Goal: Transaction & Acquisition: Subscribe to service/newsletter

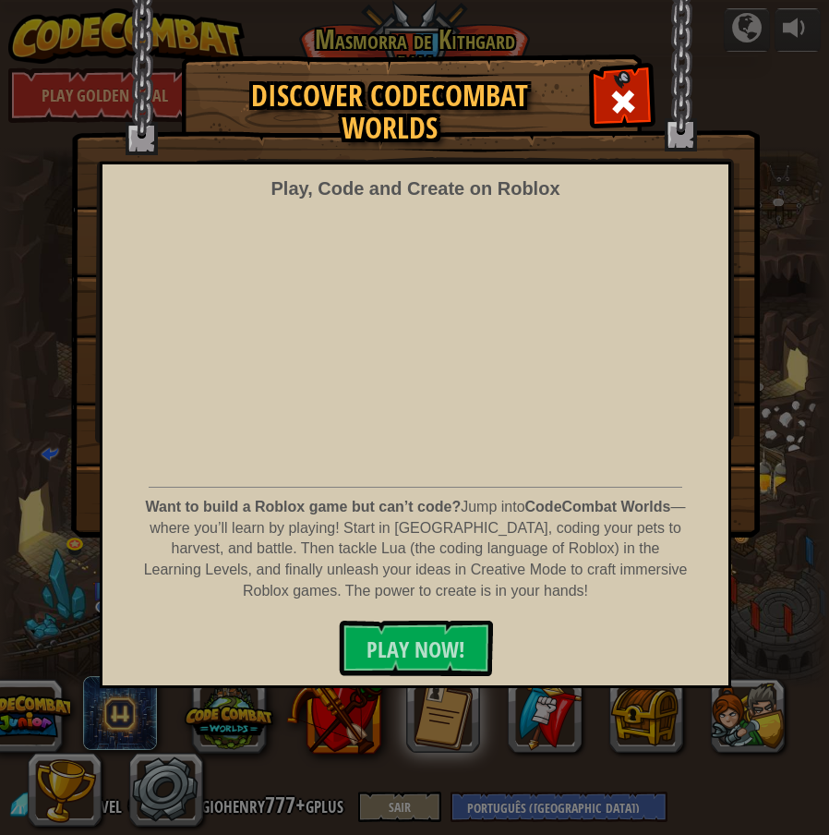
select select "pt-BR"
click at [632, 106] on span at bounding box center [623, 102] width 30 height 30
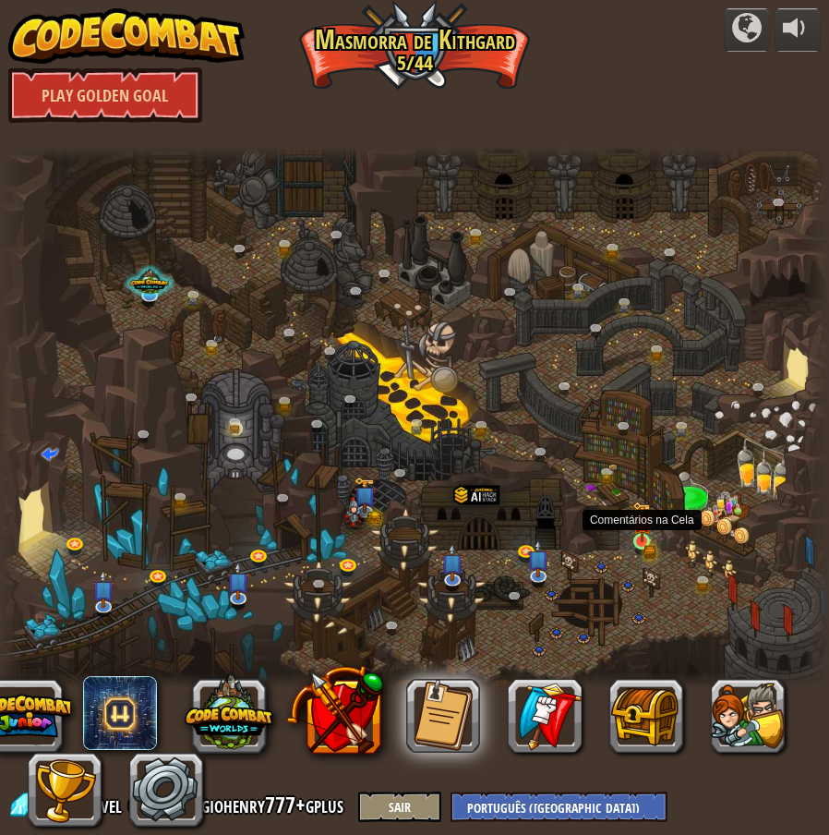
click at [643, 541] on img at bounding box center [641, 522] width 18 height 42
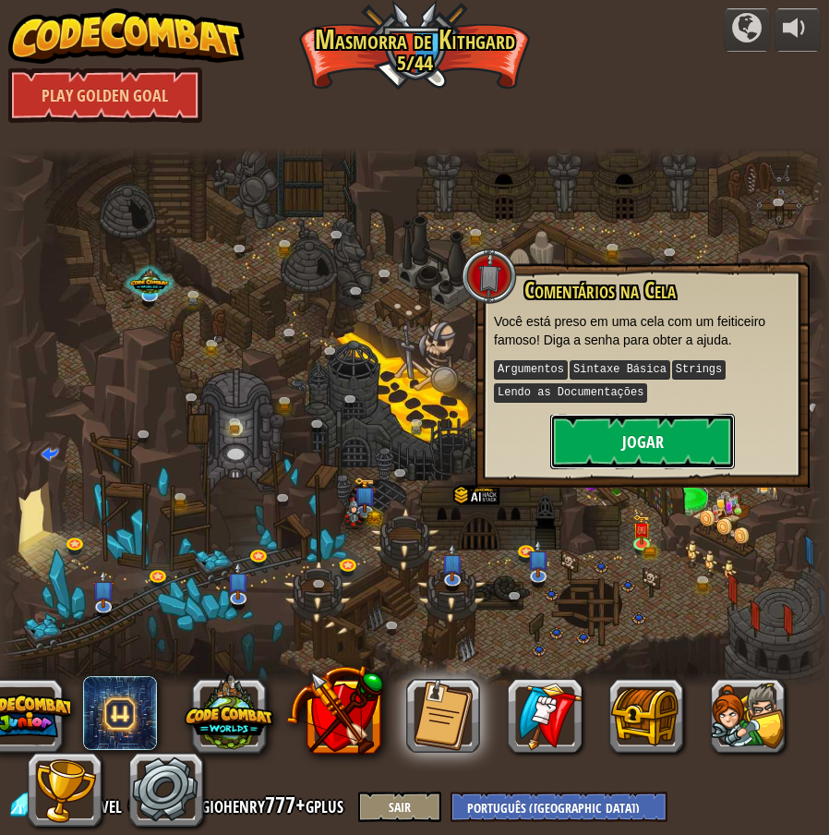
click at [626, 426] on button "Jogar" at bounding box center [642, 441] width 185 height 55
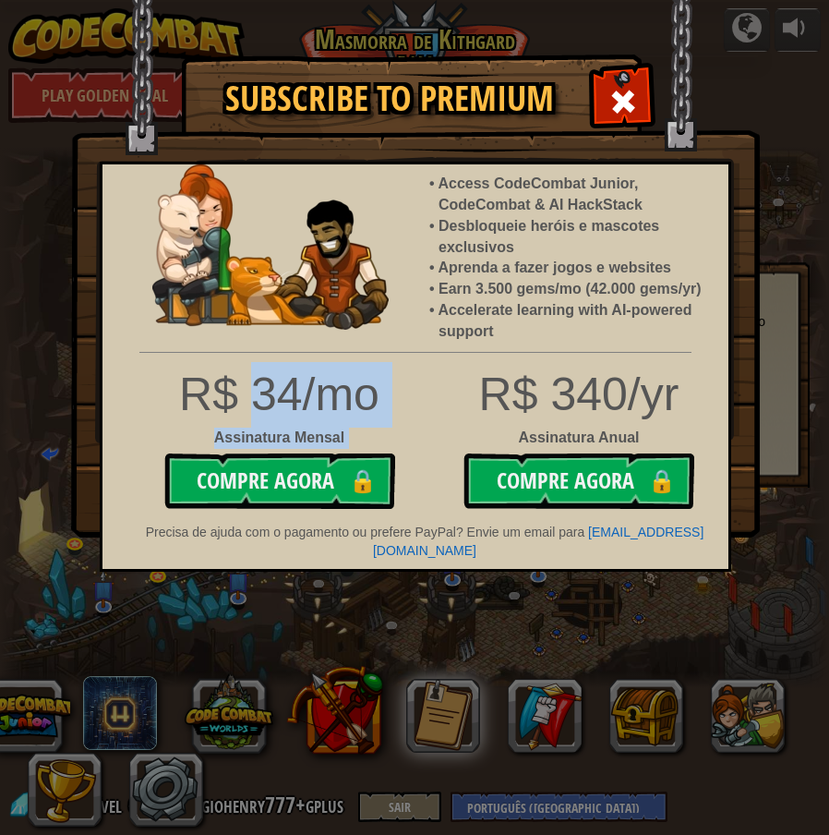
drag, startPoint x: 245, startPoint y: 396, endPoint x: 474, endPoint y: 410, distance: 229.4
click at [458, 410] on div "R$ 34/mo Assinatura Mensal Compre Agora 🔒 R$ 340/yr Assinatura Anual Compre Ago…" at bounding box center [416, 440] width 654 height 156
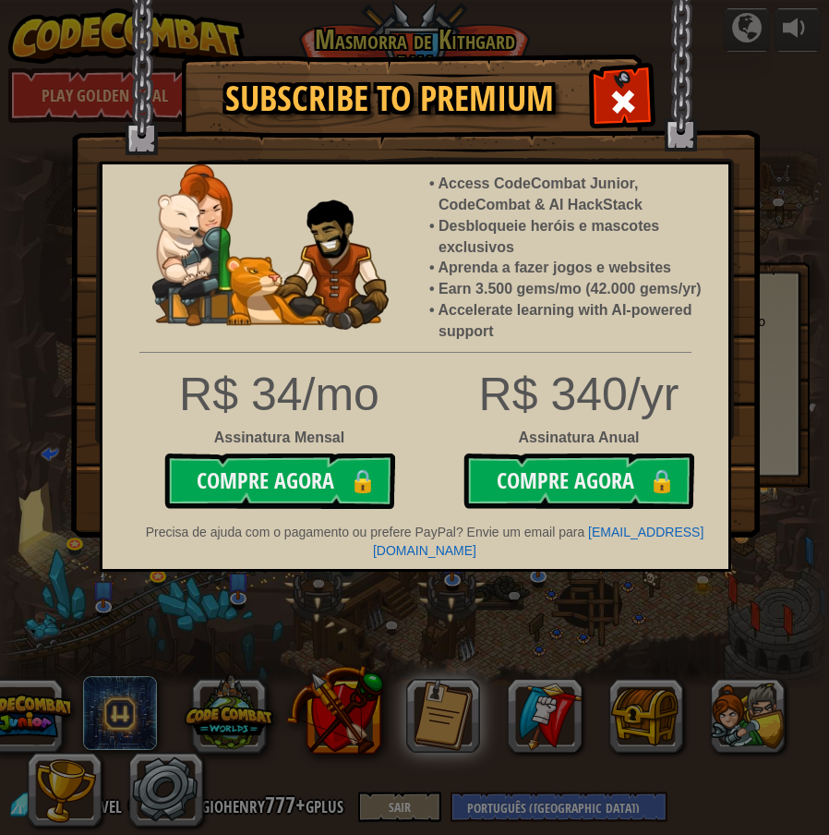
click at [509, 412] on div "R$ 340/yr" at bounding box center [416, 395] width 654 height 66
drag, startPoint x: 561, startPoint y: 401, endPoint x: 664, endPoint y: 407, distance: 102.7
click at [658, 407] on div "R$ 340/yr" at bounding box center [416, 395] width 654 height 66
click at [666, 407] on div "R$ 340/yr" at bounding box center [416, 395] width 654 height 66
click at [404, 416] on div "R$ 34/mo Assinatura Mensal Compre Agora 🔒" at bounding box center [279, 440] width 272 height 156
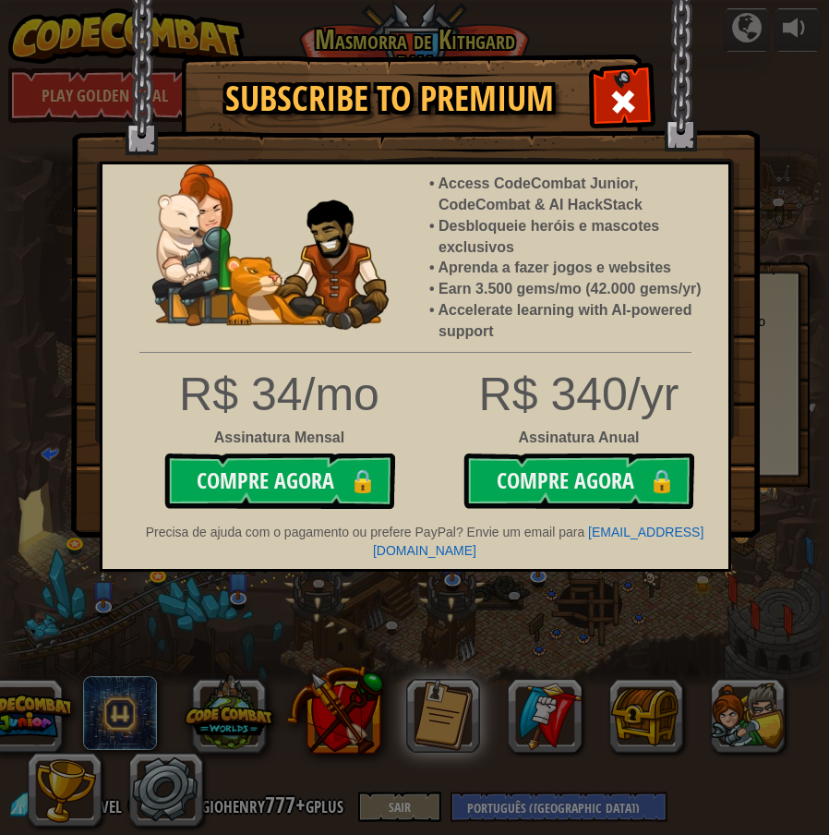
drag, startPoint x: 624, startPoint y: 102, endPoint x: 601, endPoint y: 113, distance: 25.2
click at [624, 103] on span at bounding box center [623, 102] width 30 height 30
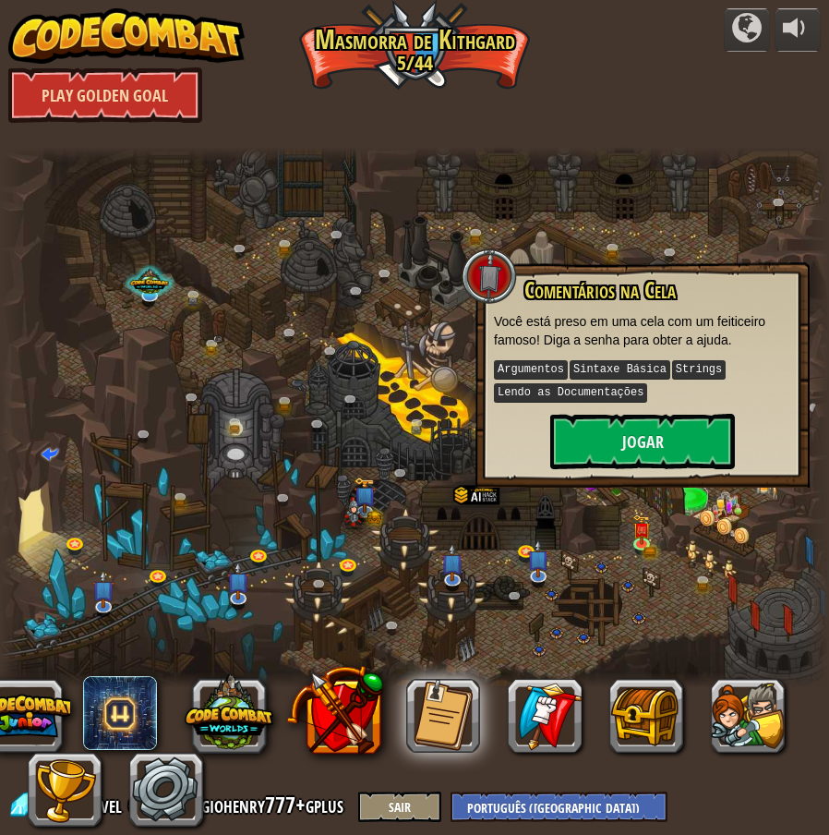
click at [79, 101] on link "Play Golden Goal" at bounding box center [105, 94] width 194 height 55
